Goal: Information Seeking & Learning: Learn about a topic

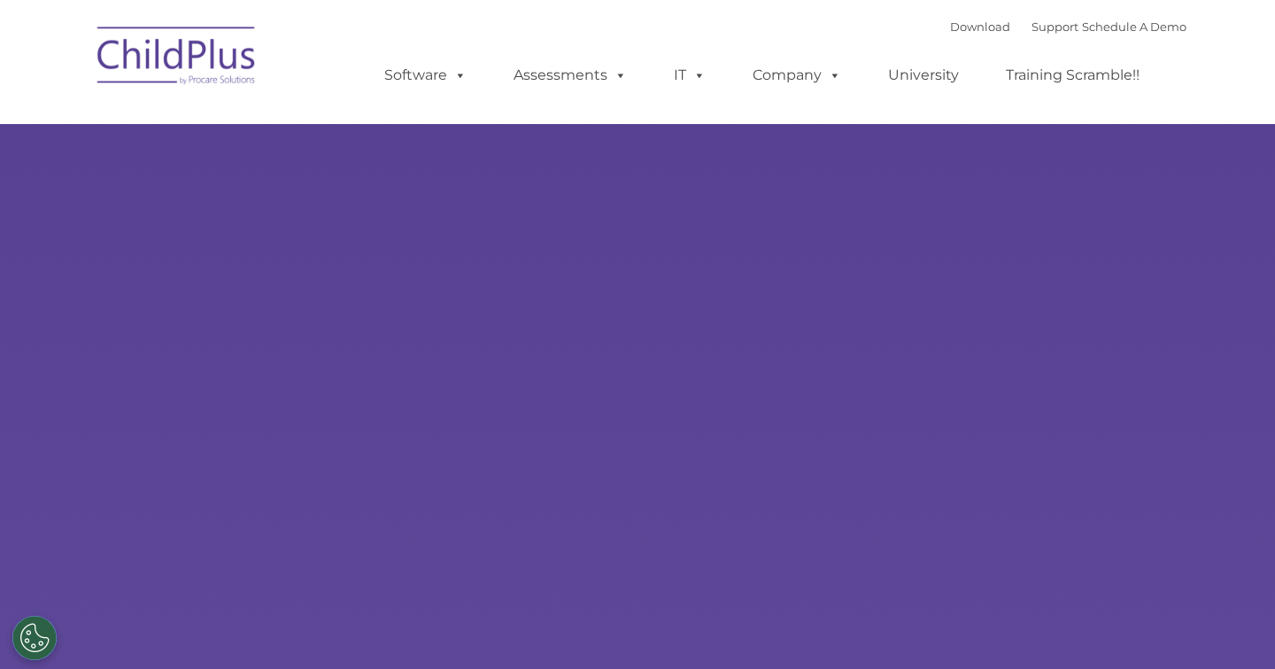
type input ""
select select "MEDIUM"
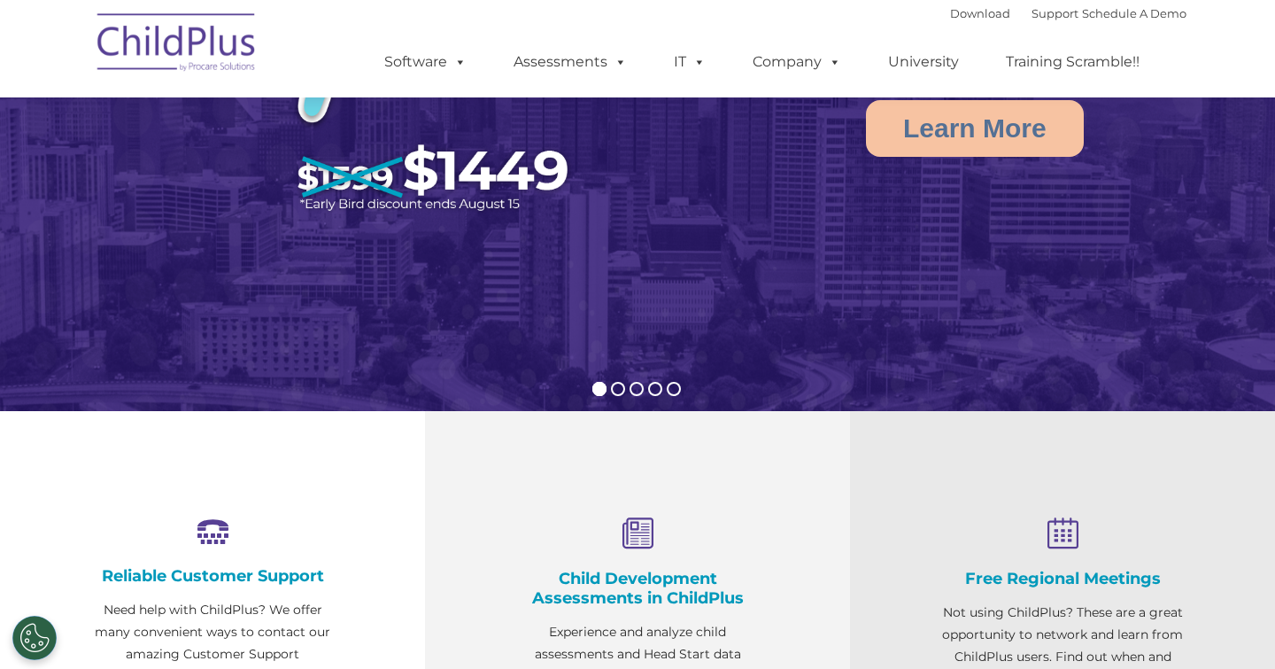
scroll to position [282, 0]
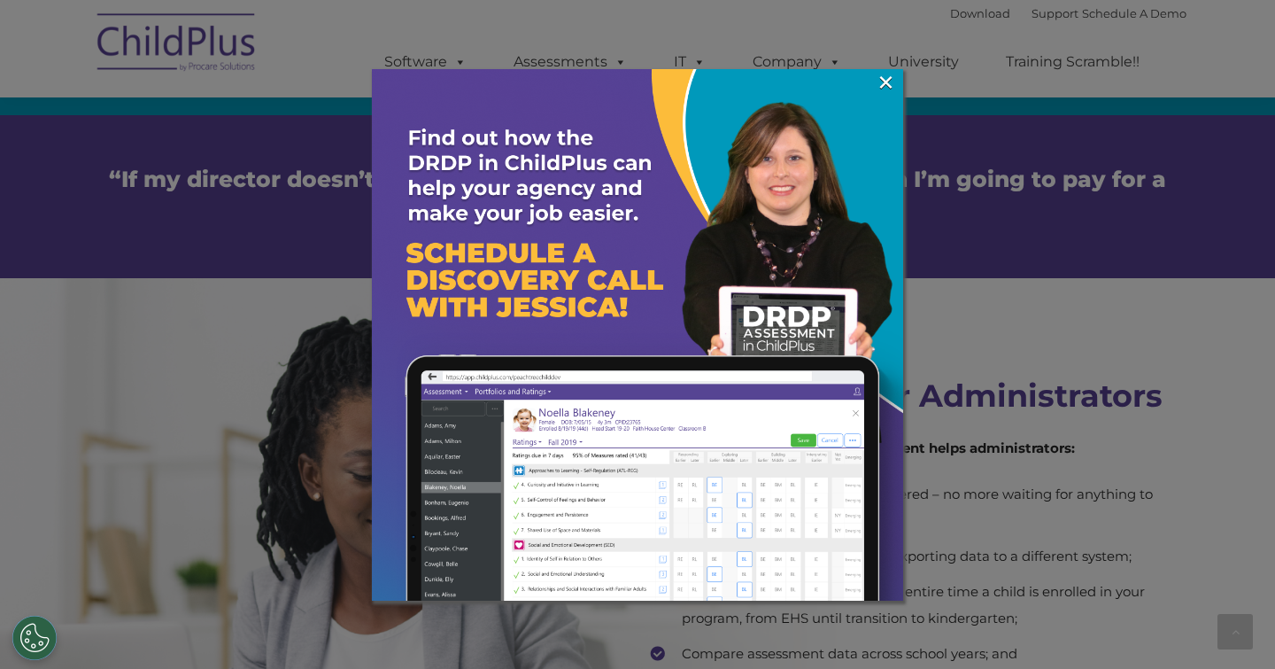
scroll to position [3192, 0]
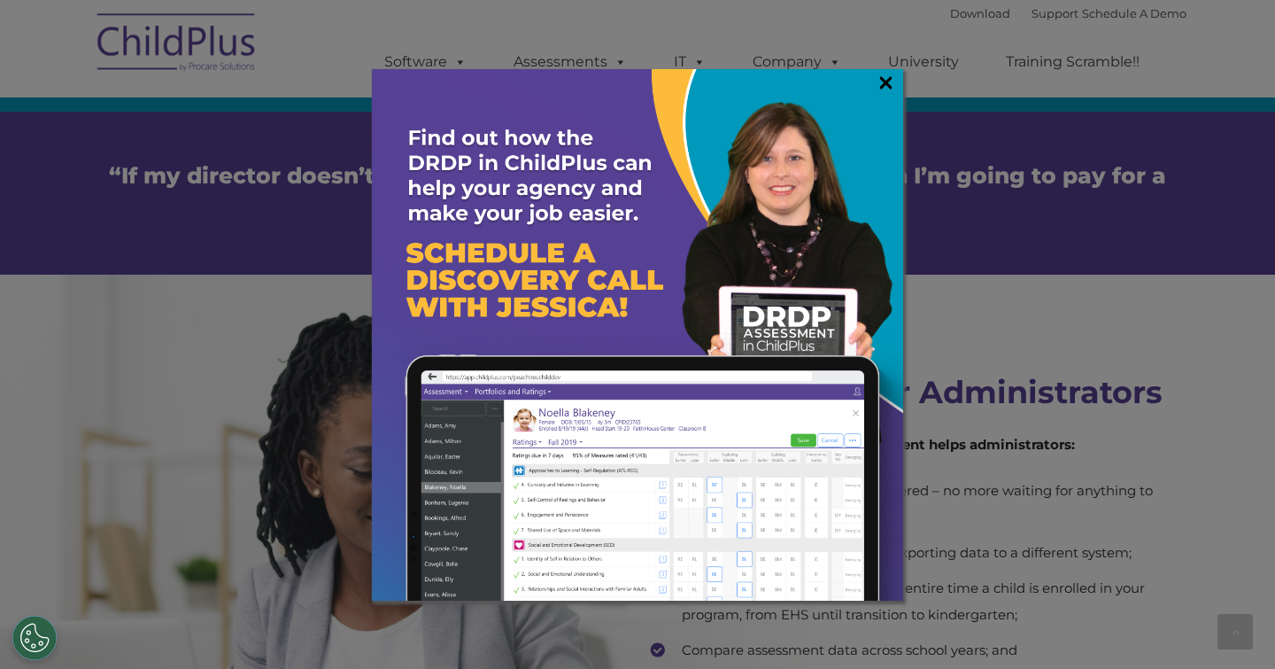
click at [880, 80] on link "×" at bounding box center [886, 83] width 20 height 18
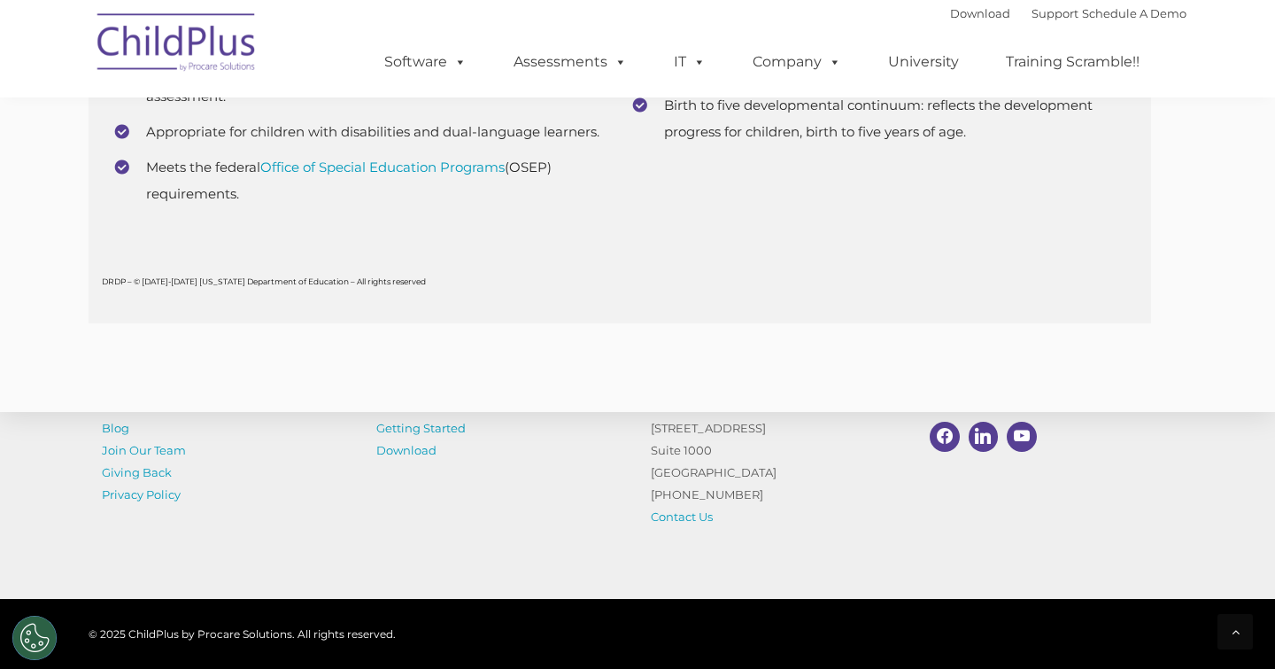
scroll to position [6973, 0]
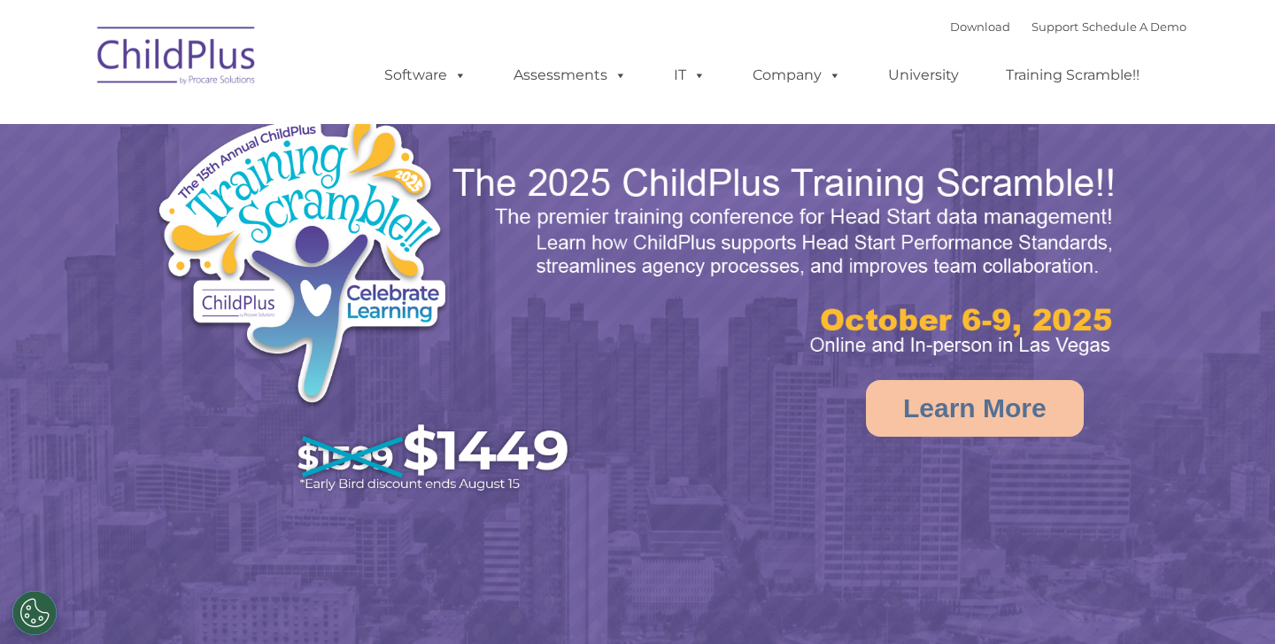
select select "MEDIUM"
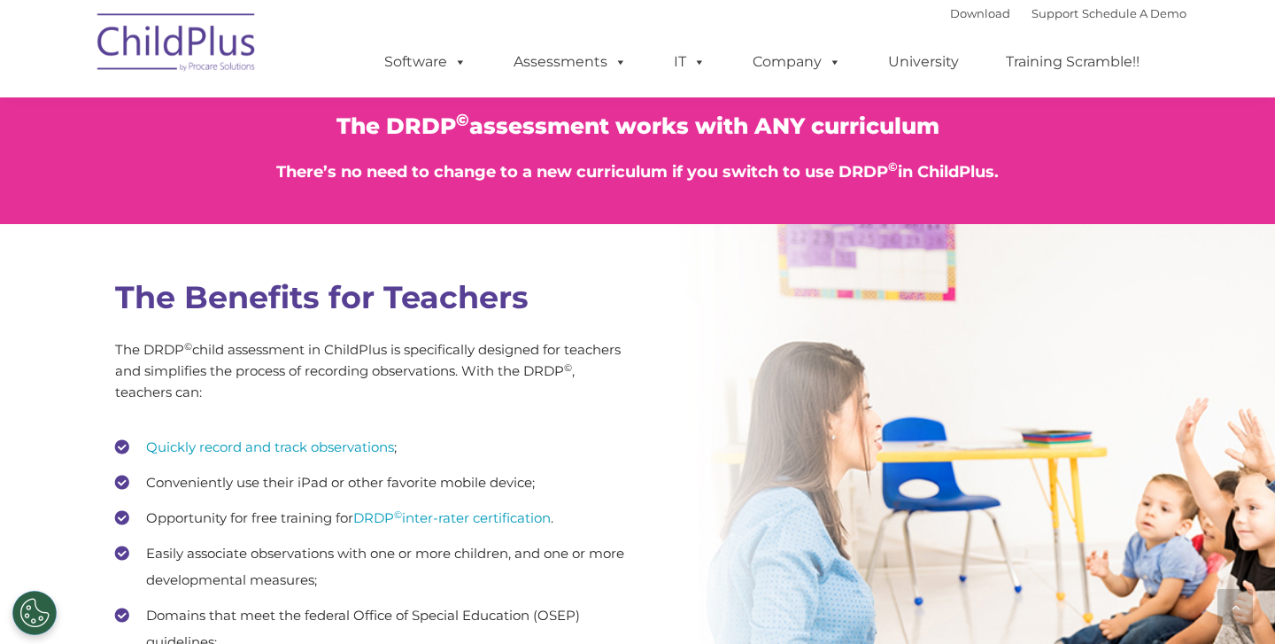
scroll to position [2019, 0]
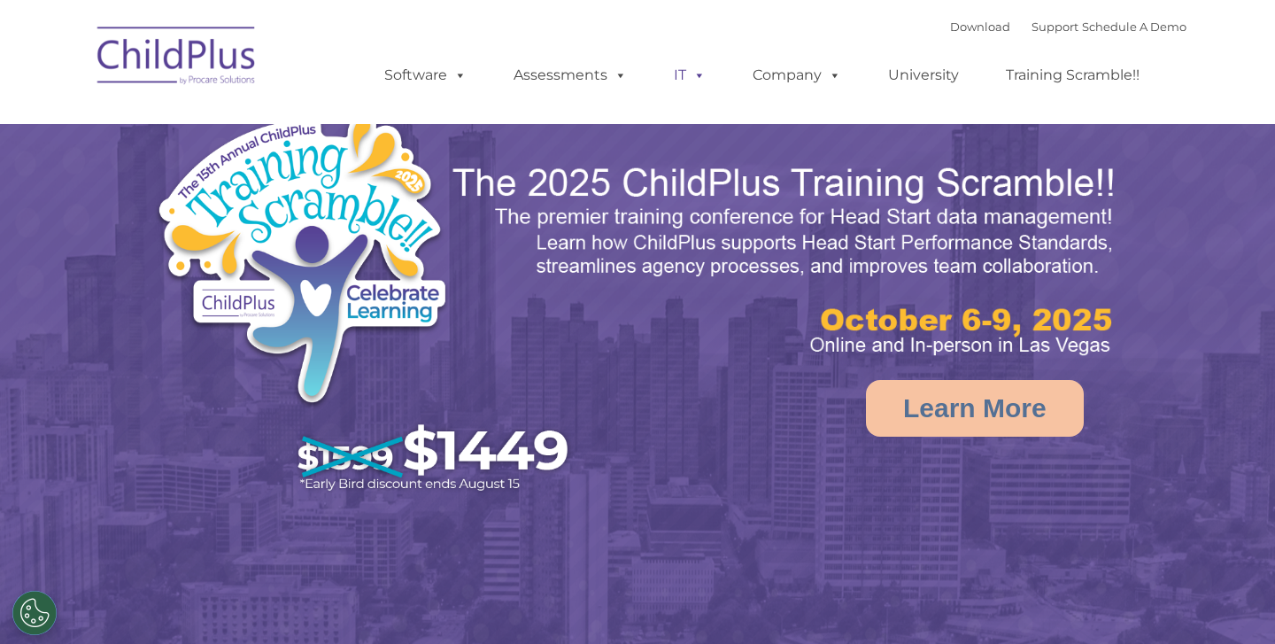
select select "MEDIUM"
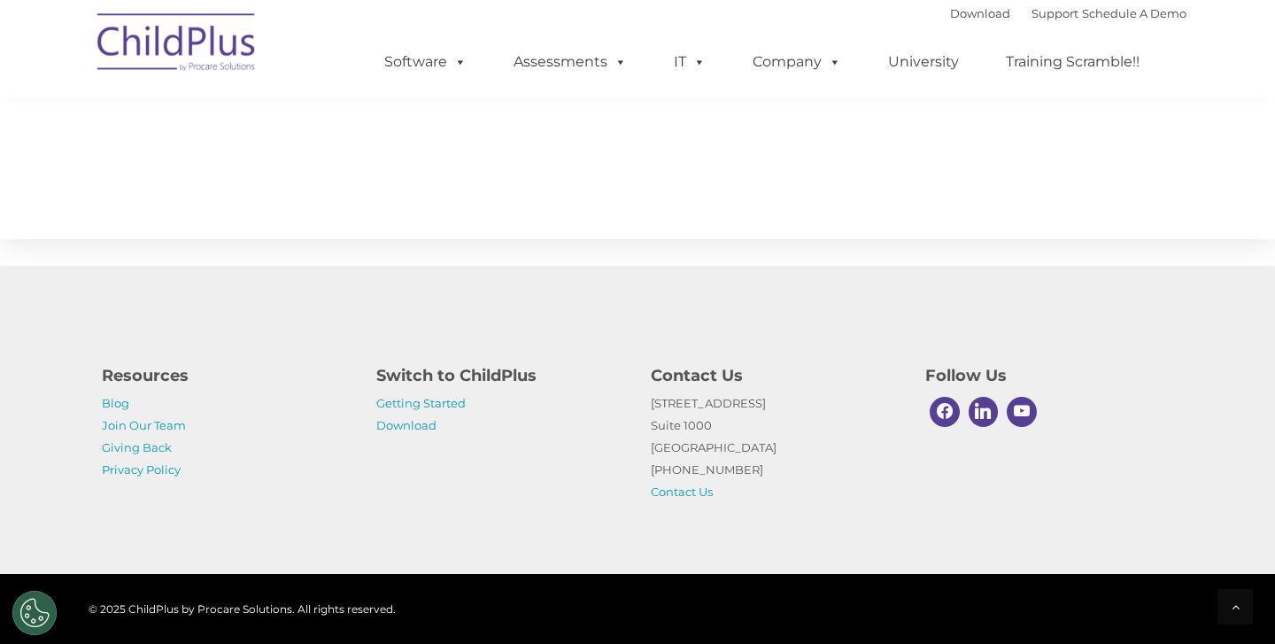
scroll to position [1992, 0]
click at [406, 405] on link "Getting Started" at bounding box center [420, 403] width 89 height 14
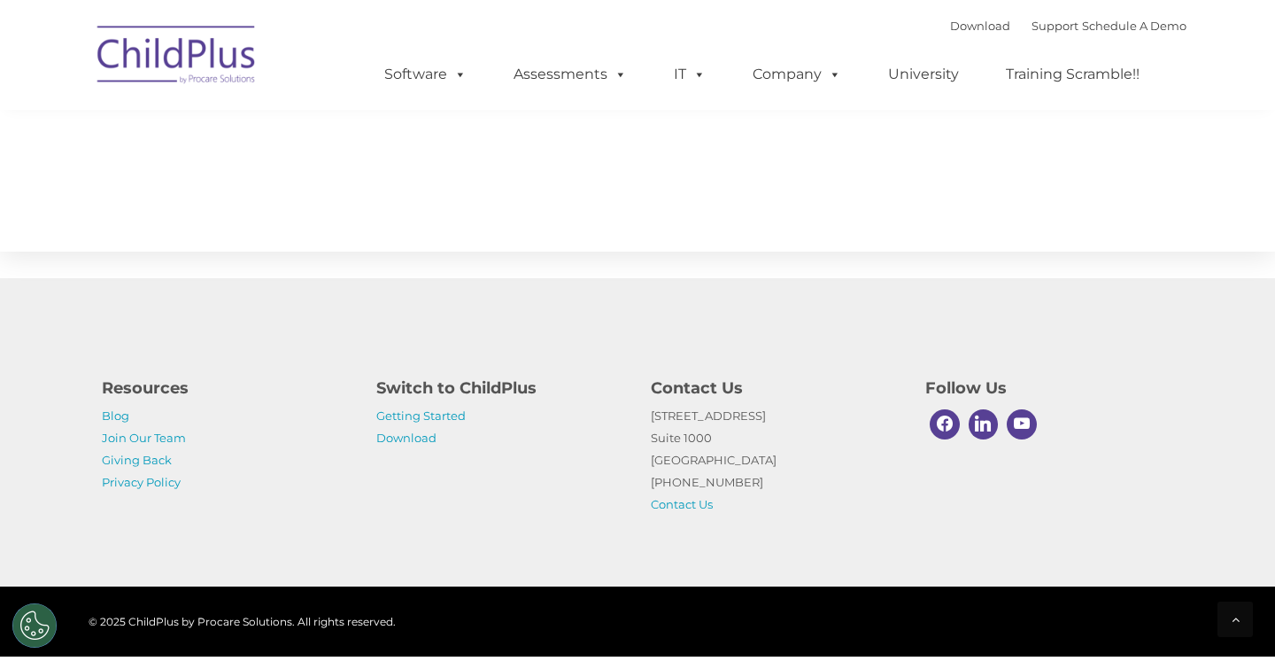
scroll to position [1967, 0]
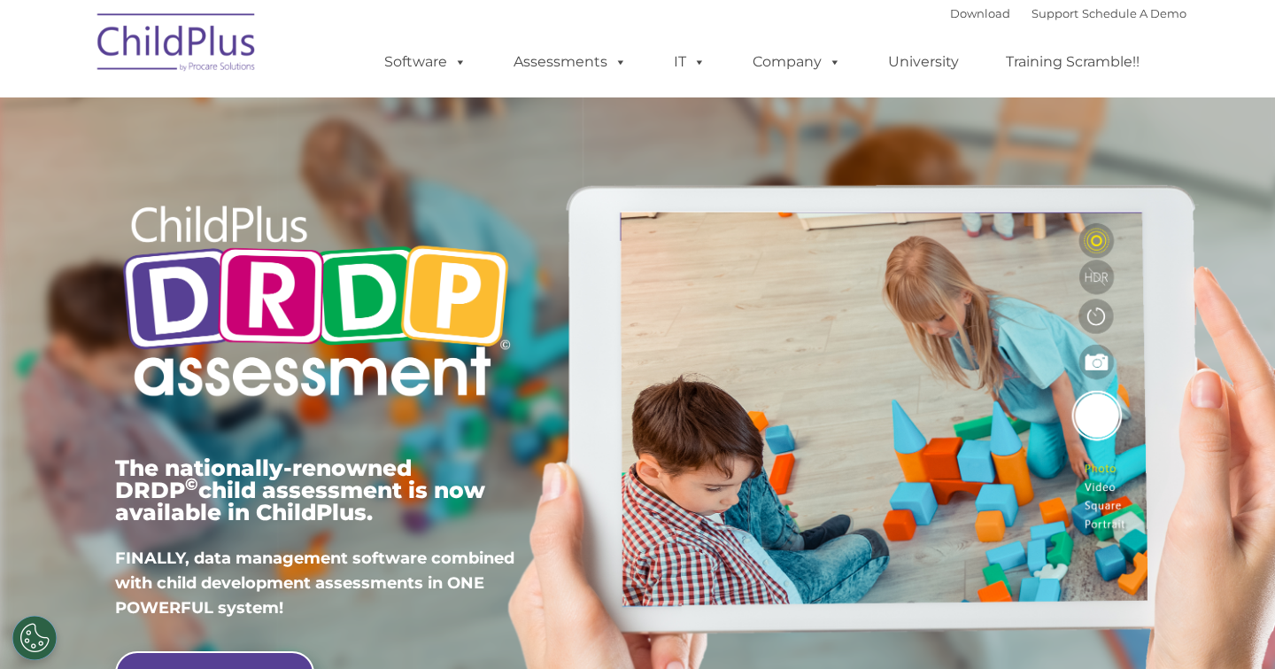
scroll to position [2019, 0]
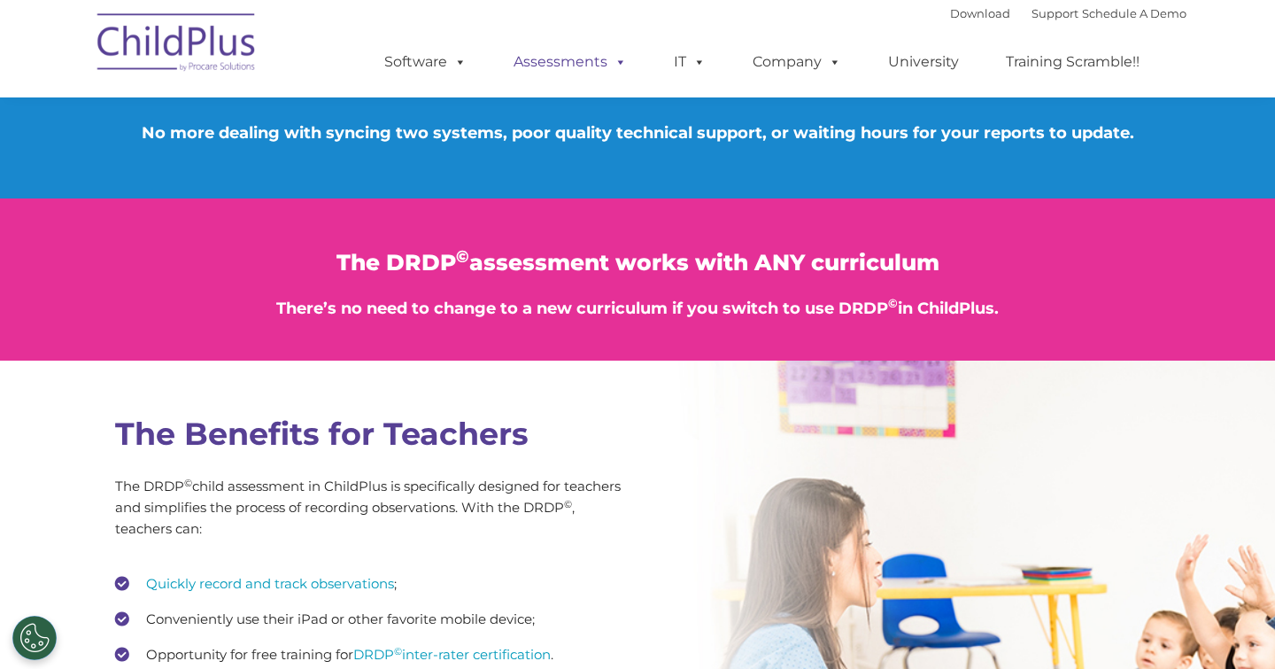
click at [572, 77] on link "Assessments" at bounding box center [570, 61] width 149 height 35
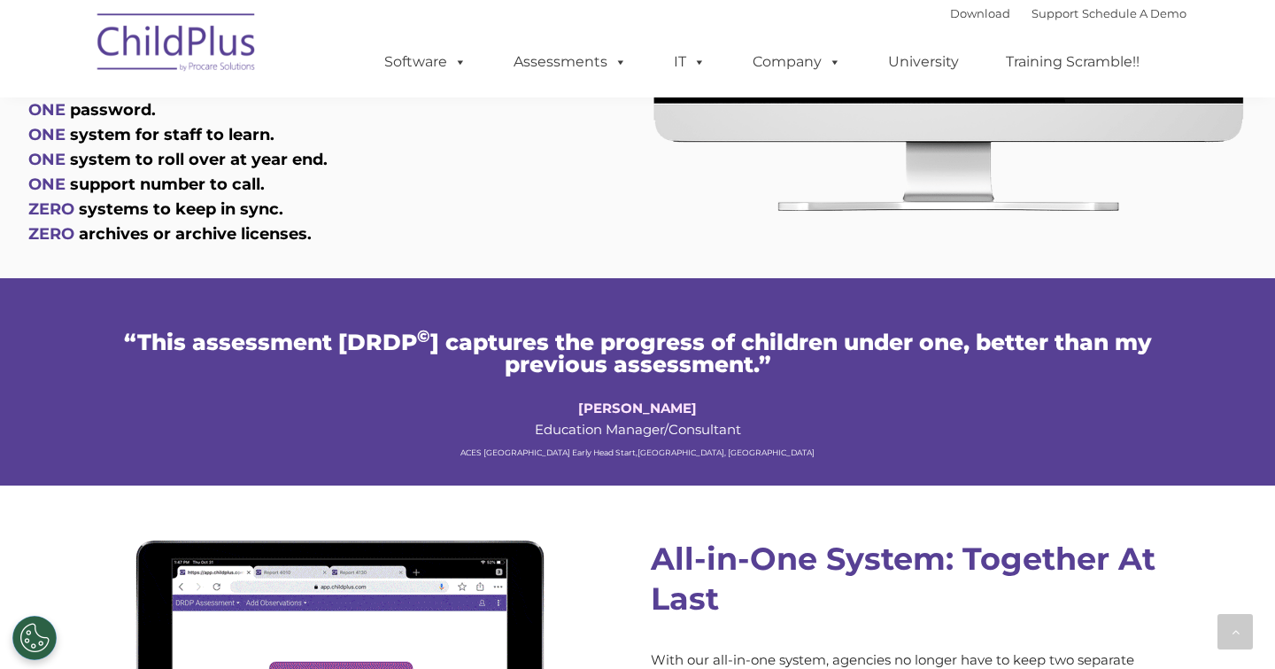
scroll to position [1086, 0]
